Goal: Check status: Check status

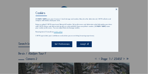
click at [118, 9] on div "Cookies [DOMAIN_NAME] uses your browser's local storage and cookies. Based on t…" at bounding box center [74, 29] width 89 height 45
click at [117, 9] on icon at bounding box center [117, 9] width 2 height 2
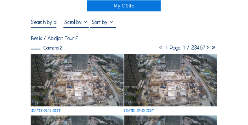
scroll to position [31, 0]
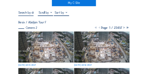
click at [51, 44] on img at bounding box center [45, 47] width 55 height 31
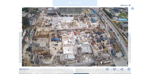
drag, startPoint x: 74, startPoint y: 61, endPoint x: 69, endPoint y: 61, distance: 5.5
click at [69, 61] on img at bounding box center [75, 37] width 106 height 60
click at [134, 9] on icon at bounding box center [132, 8] width 3 height 3
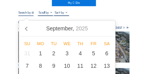
click at [29, 13] on input "text" at bounding box center [25, 13] width 15 height 4
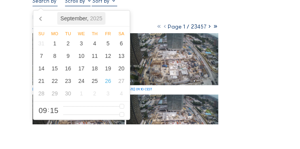
scroll to position [31, 0]
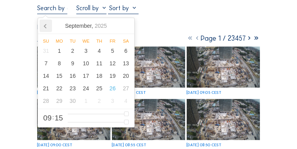
click at [49, 28] on icon at bounding box center [46, 26] width 13 height 13
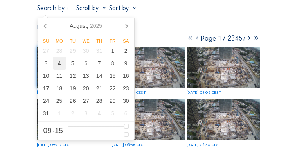
click at [55, 64] on div "4" at bounding box center [59, 63] width 13 height 13
type input "[DATE] 09:15"
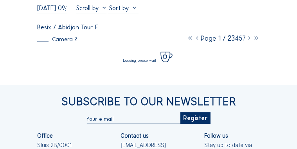
click at [25, 11] on div "Cameras Timelapses My C-Site [DATE] 09:15 Fullscreen Besix / Abidjan Tour F Cam…" at bounding box center [148, 93] width 297 height 249
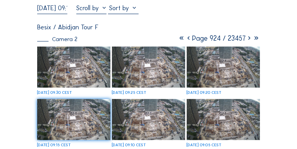
click at [81, 62] on img at bounding box center [73, 67] width 73 height 41
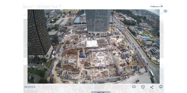
scroll to position [61, 0]
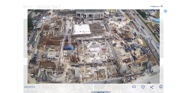
drag, startPoint x: 89, startPoint y: 69, endPoint x: 78, endPoint y: 70, distance: 11.0
click at [78, 70] on img at bounding box center [93, 46] width 132 height 74
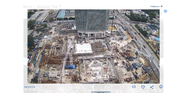
drag, startPoint x: 81, startPoint y: 28, endPoint x: 83, endPoint y: 47, distance: 19.3
click at [83, 47] on img at bounding box center [93, 46] width 132 height 74
